Goal: Transaction & Acquisition: Purchase product/service

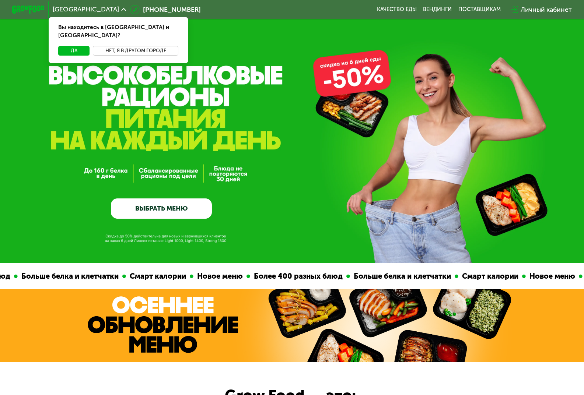
click at [132, 46] on button "Нет, я в другом городе" at bounding box center [135, 51] width 85 height 10
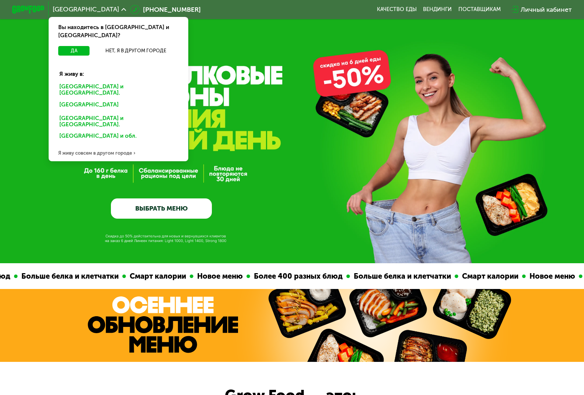
click at [80, 81] on div "[GEOGRAPHIC_DATA] и [GEOGRAPHIC_DATA]." at bounding box center [118, 89] width 130 height 17
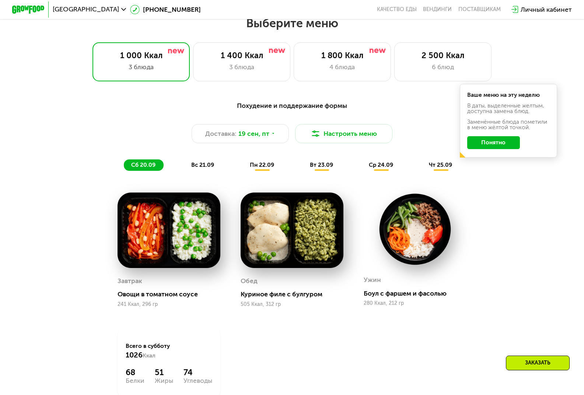
scroll to position [442, 0]
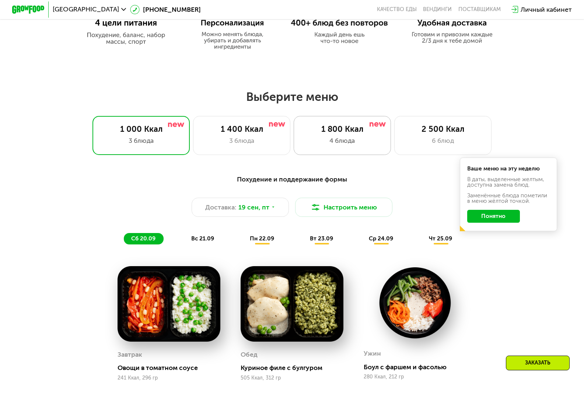
click at [326, 140] on div "4 блюда" at bounding box center [342, 141] width 80 height 10
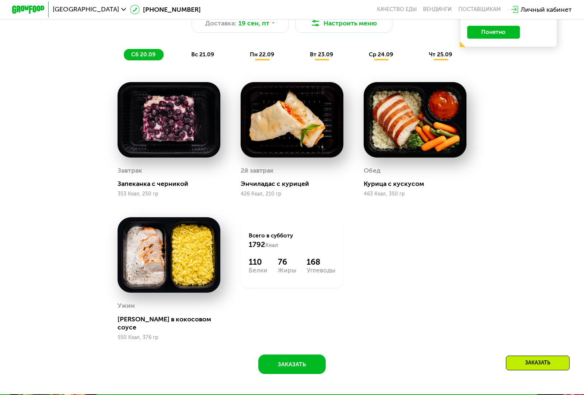
scroll to position [921, 0]
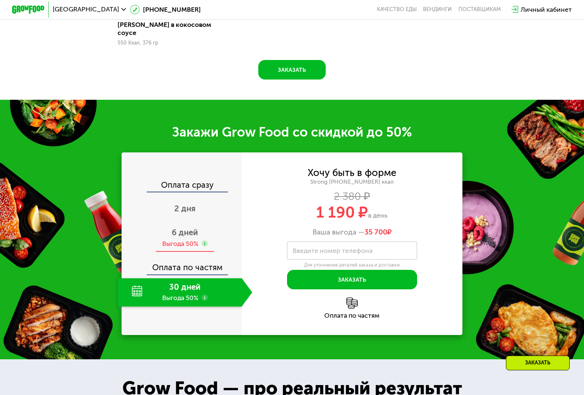
click at [182, 235] on span "6 дней" at bounding box center [185, 233] width 26 height 10
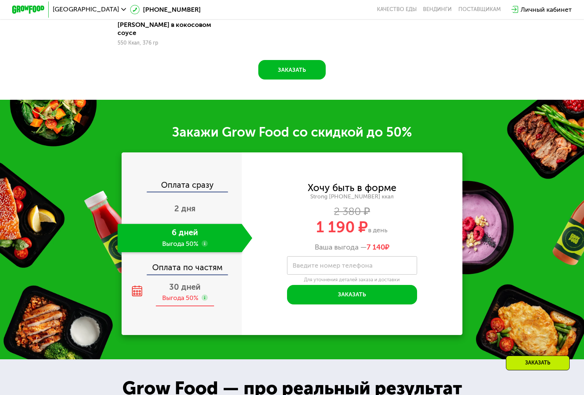
click at [173, 294] on div "Выгода 50%" at bounding box center [180, 298] width 36 height 9
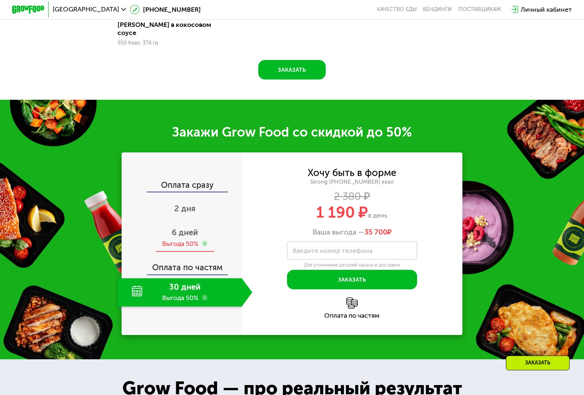
click at [179, 238] on div "6 дней" at bounding box center [185, 233] width 26 height 10
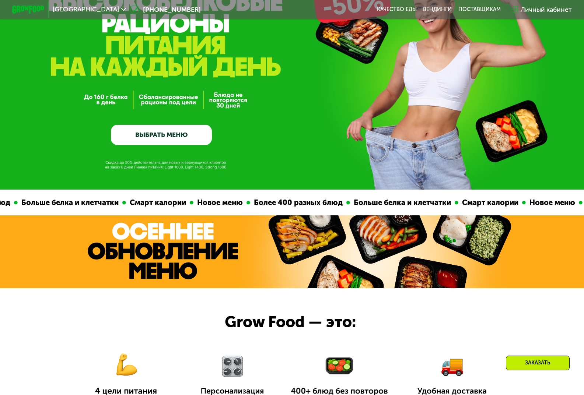
scroll to position [295, 0]
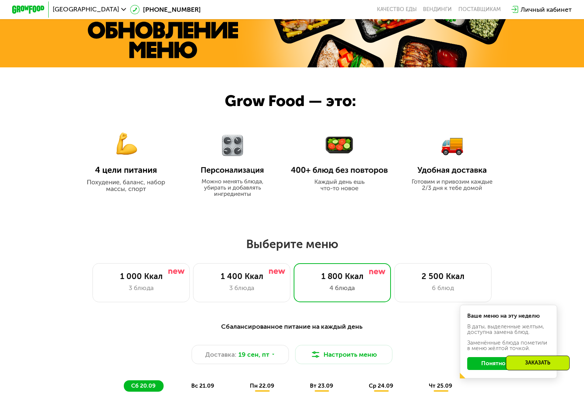
click at [168, 281] on div "1 000 Ккал" at bounding box center [141, 277] width 80 height 10
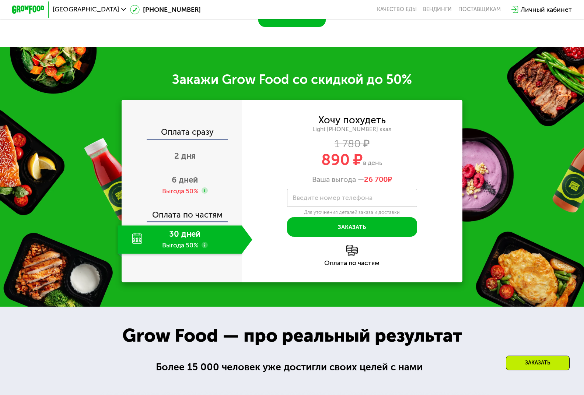
scroll to position [958, 0]
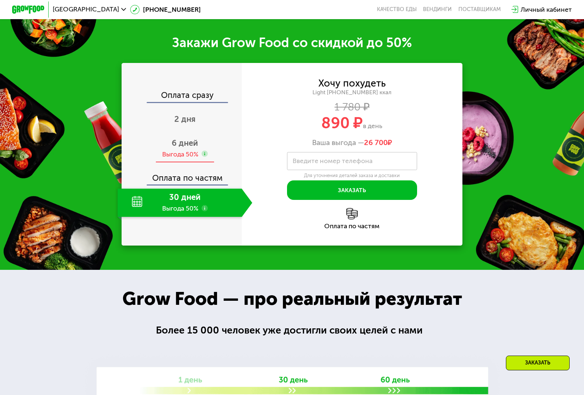
click at [180, 148] on span "6 дней" at bounding box center [185, 143] width 26 height 10
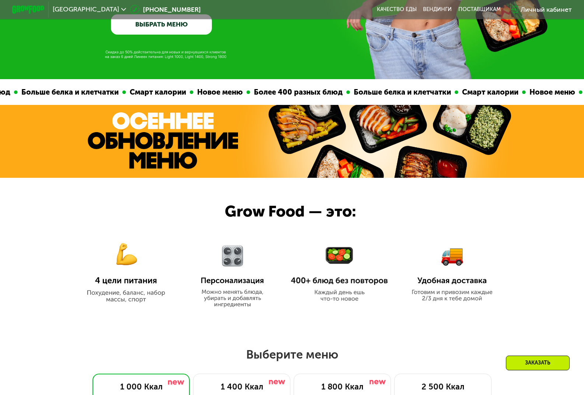
scroll to position [0, 0]
